Goal: Transaction & Acquisition: Book appointment/travel/reservation

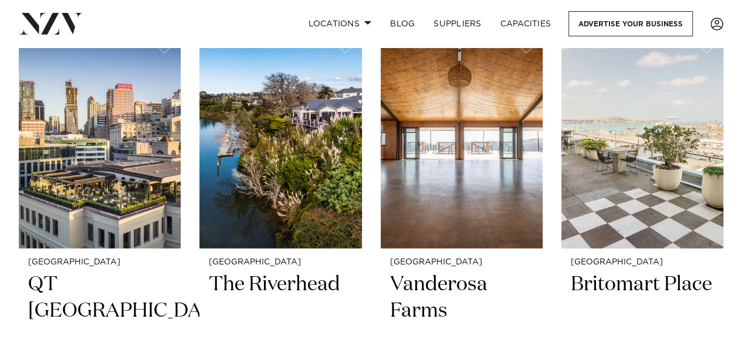
scroll to position [1227, 0]
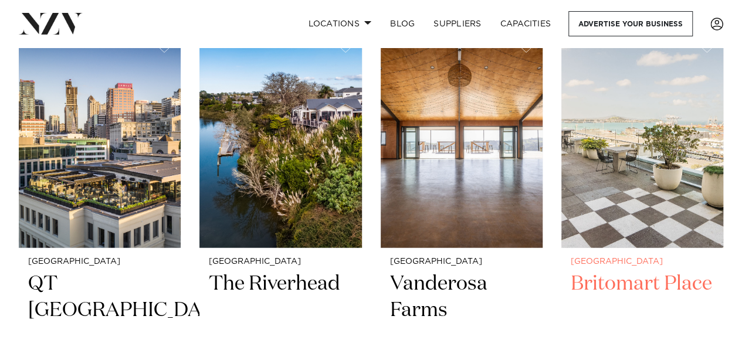
click at [644, 289] on h2 "Britomart Place" at bounding box center [642, 310] width 143 height 79
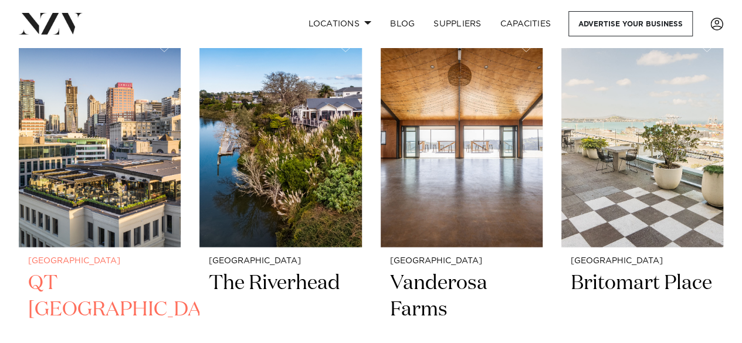
scroll to position [1224, 0]
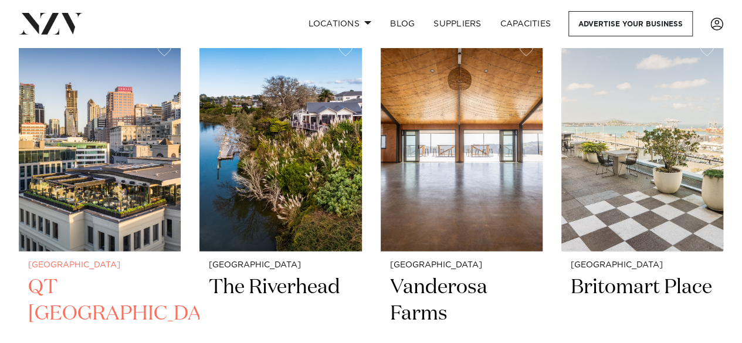
click at [133, 205] on img at bounding box center [100, 144] width 162 height 218
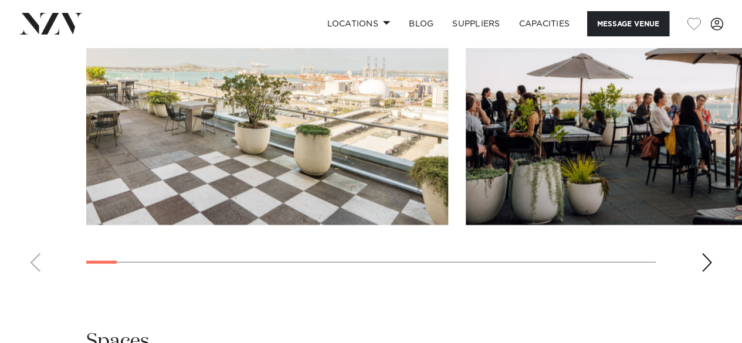
scroll to position [1234, 0]
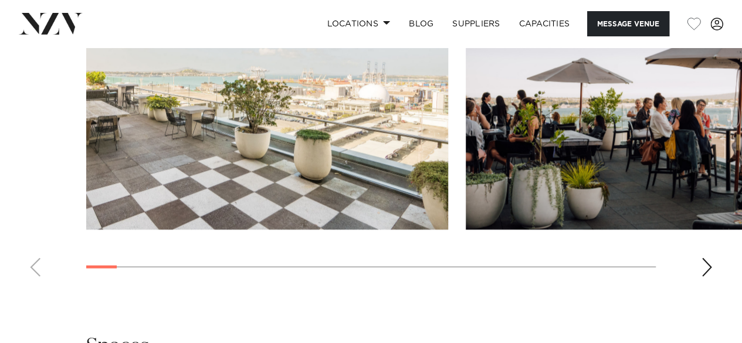
click at [705, 269] on div "Next slide" at bounding box center [707, 267] width 12 height 19
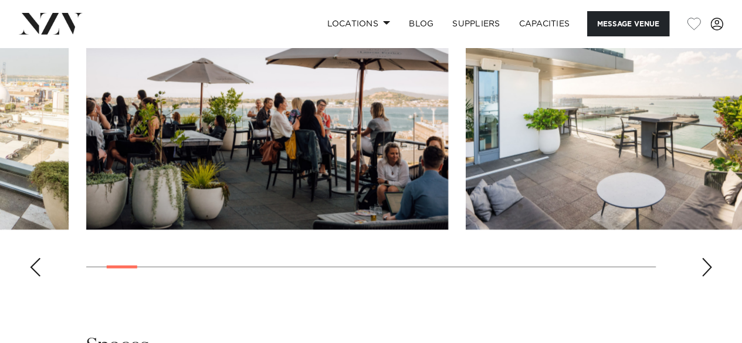
click at [705, 269] on div "Next slide" at bounding box center [707, 267] width 12 height 19
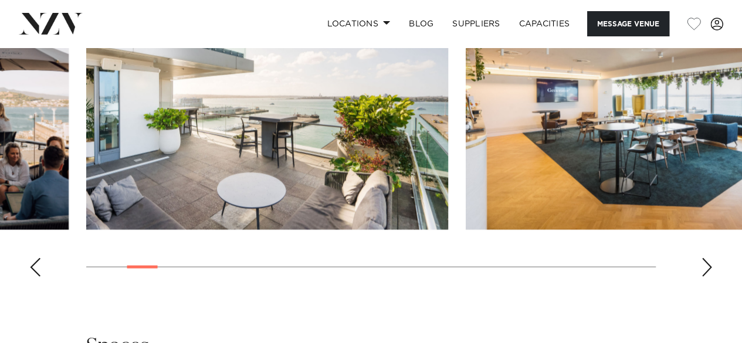
click at [705, 269] on div "Next slide" at bounding box center [707, 267] width 12 height 19
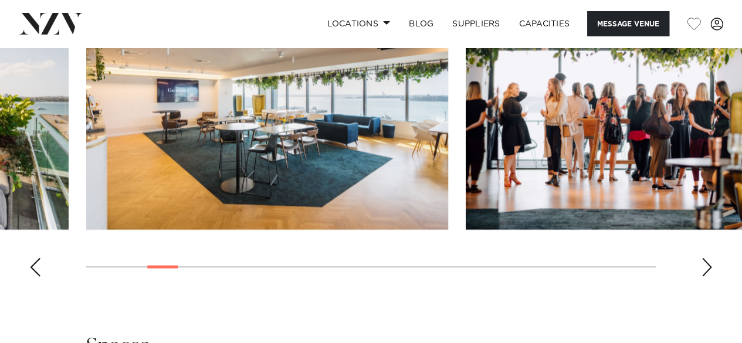
click at [705, 269] on div "Next slide" at bounding box center [707, 267] width 12 height 19
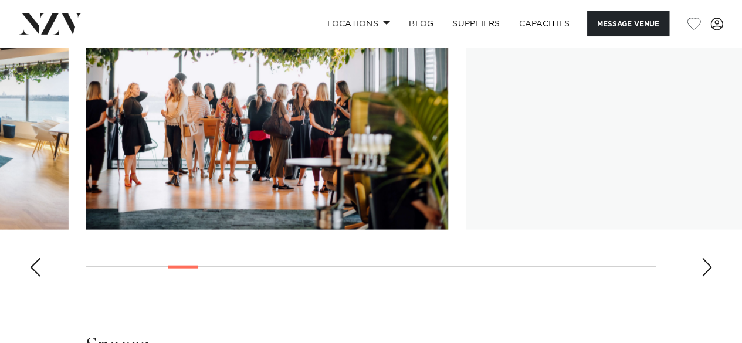
click at [705, 269] on div "Next slide" at bounding box center [707, 267] width 12 height 19
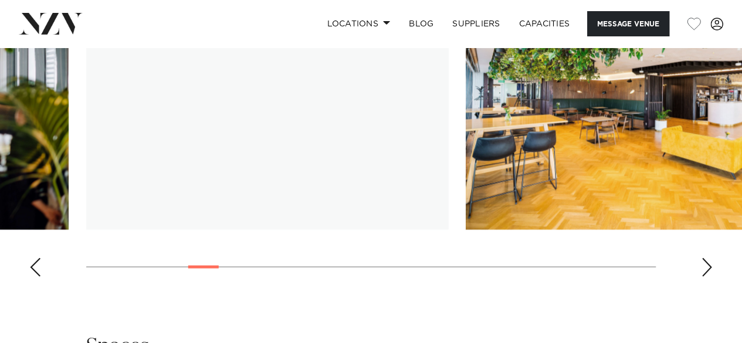
click at [705, 269] on div "Next slide" at bounding box center [707, 267] width 12 height 19
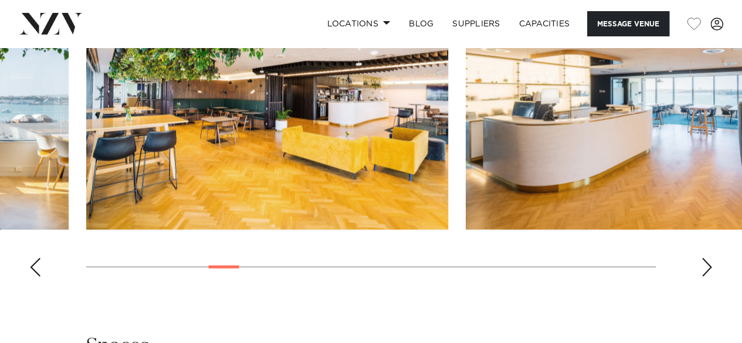
click at [705, 269] on div "Next slide" at bounding box center [707, 267] width 12 height 19
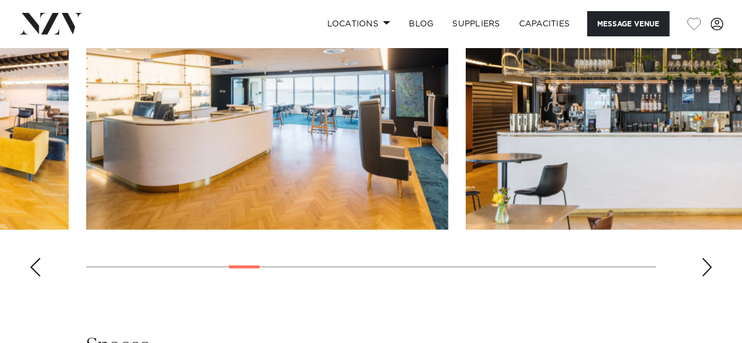
click at [705, 269] on div "Next slide" at bounding box center [707, 267] width 12 height 19
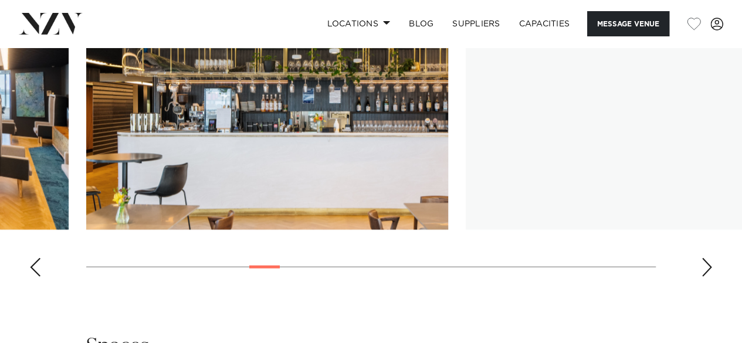
click at [705, 269] on div "Next slide" at bounding box center [707, 267] width 12 height 19
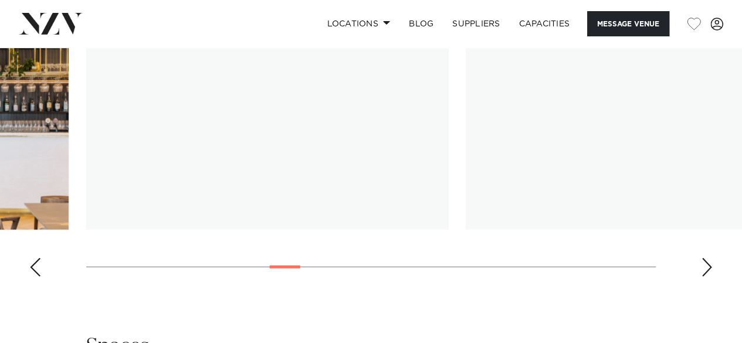
click at [705, 269] on div "Next slide" at bounding box center [707, 267] width 12 height 19
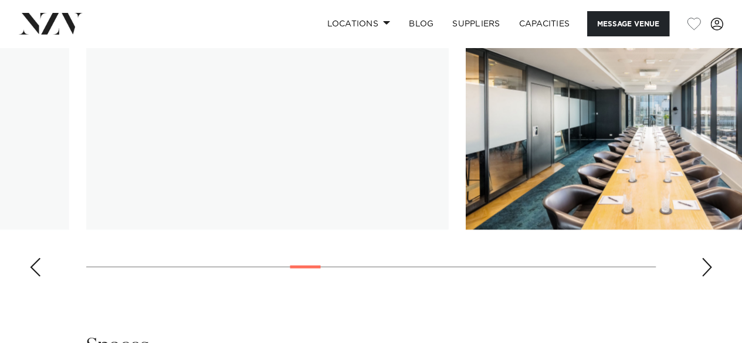
click at [705, 269] on div "Next slide" at bounding box center [707, 267] width 12 height 19
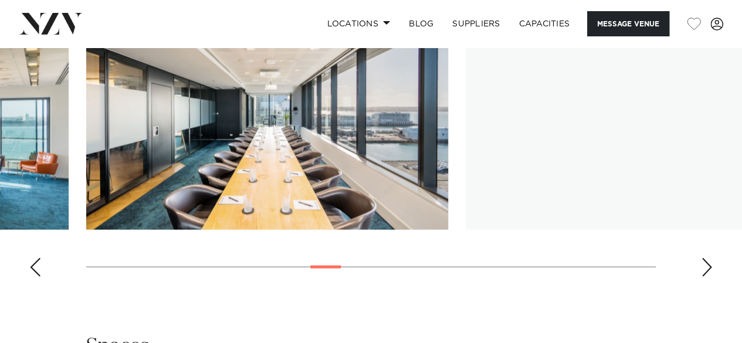
click at [705, 269] on div "Next slide" at bounding box center [707, 267] width 12 height 19
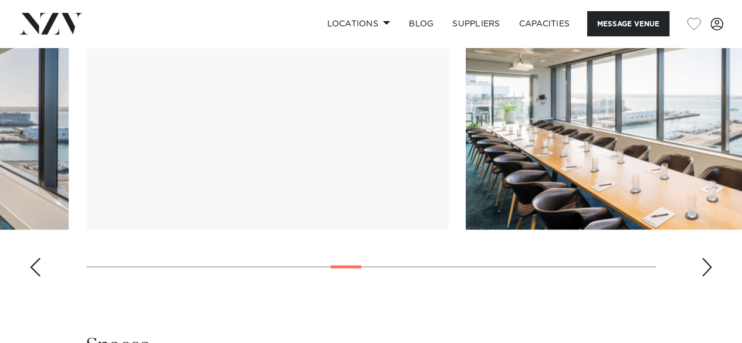
click at [705, 269] on div "Next slide" at bounding box center [707, 267] width 12 height 19
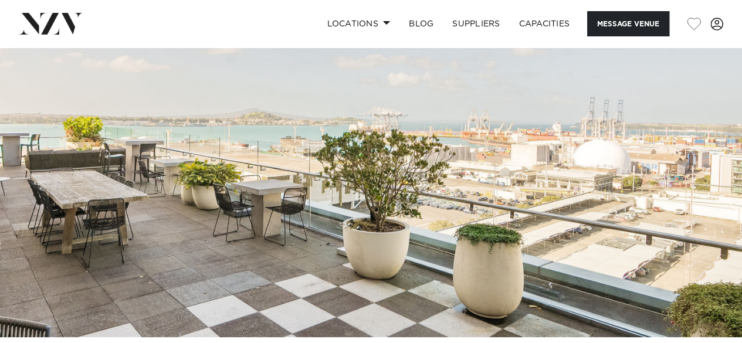
scroll to position [0, 0]
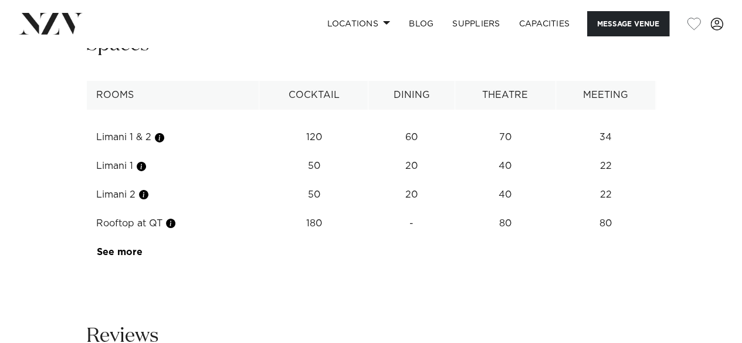
scroll to position [1973, 0]
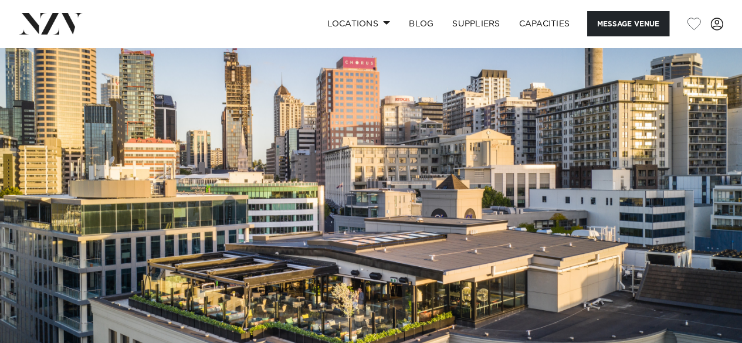
scroll to position [6, 0]
